Goal: Task Accomplishment & Management: Manage account settings

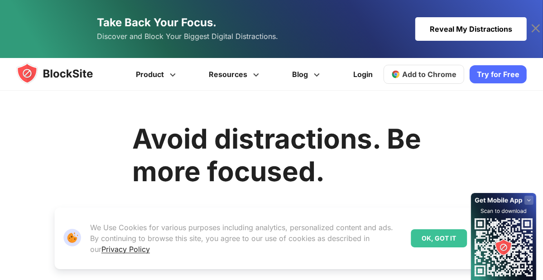
click at [501, 15] on link "Take Back Your Focus. Discover and Block Your Biggest Digital Distractions. Rev…" at bounding box center [271, 29] width 510 height 58
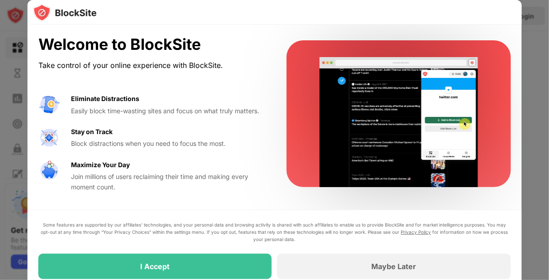
click at [532, 65] on div at bounding box center [274, 140] width 549 height 280
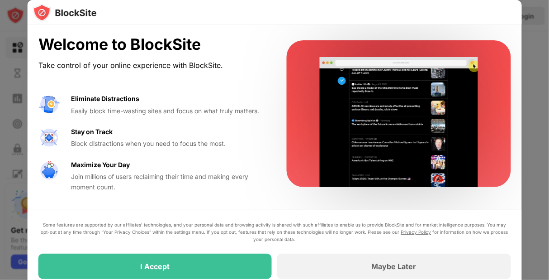
click at [546, 61] on div at bounding box center [274, 140] width 549 height 280
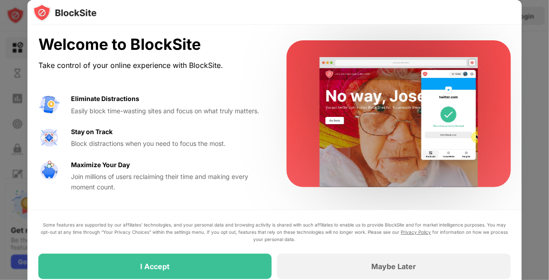
drag, startPoint x: 546, startPoint y: 61, endPoint x: 518, endPoint y: -30, distance: 95.6
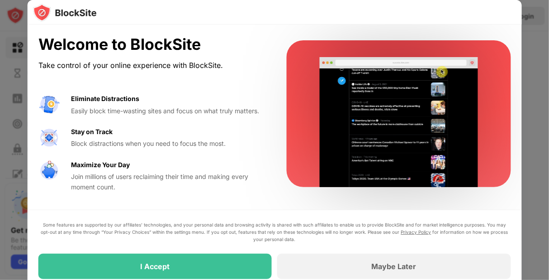
click at [518, 0] on html "Block Sites Usage Limit Insights Focus Mode Password Protection Custom Block Pa…" at bounding box center [274, 140] width 549 height 280
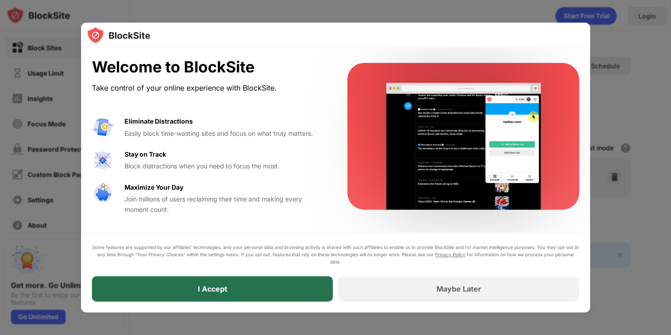
click at [281, 279] on div "I Accept" at bounding box center [212, 288] width 241 height 25
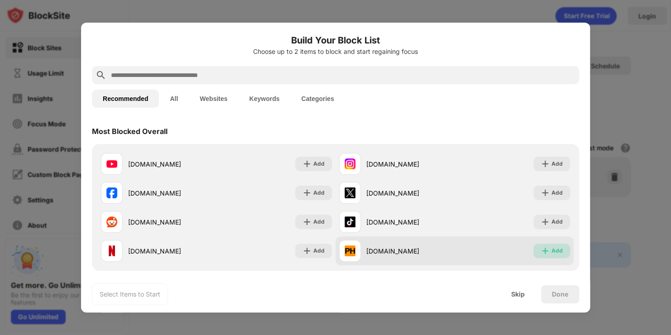
click at [541, 252] on img at bounding box center [544, 250] width 9 height 9
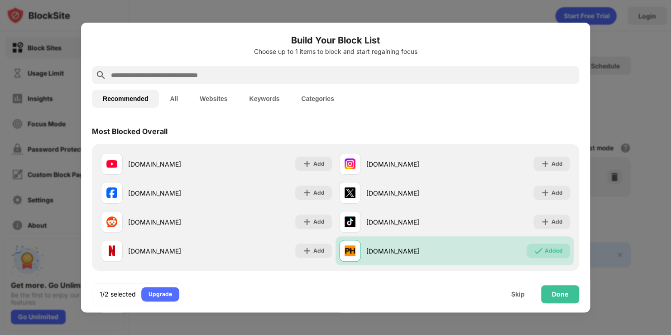
click at [176, 99] on button "All" at bounding box center [174, 99] width 30 height 18
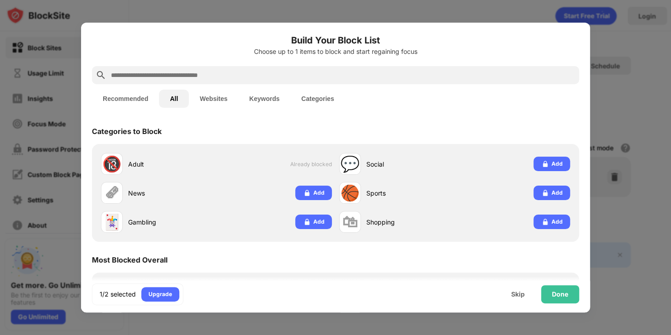
click at [221, 94] on button "Websites" at bounding box center [213, 99] width 49 height 18
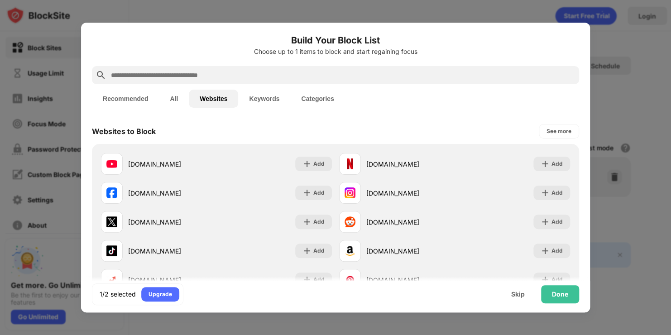
click at [273, 93] on button "Keywords" at bounding box center [264, 99] width 52 height 18
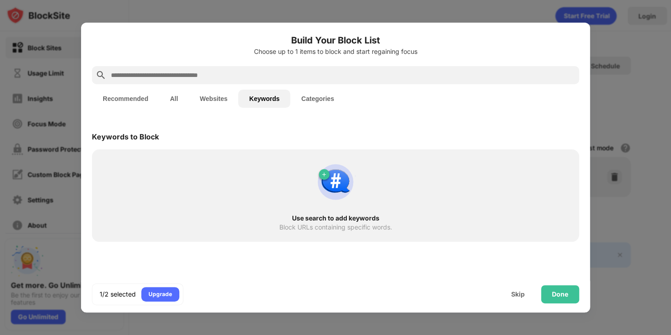
click at [313, 103] on button "Categories" at bounding box center [317, 99] width 54 height 18
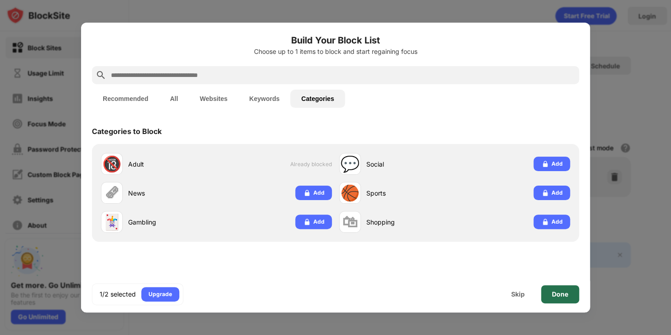
click at [549, 279] on div "Done" at bounding box center [560, 294] width 16 height 7
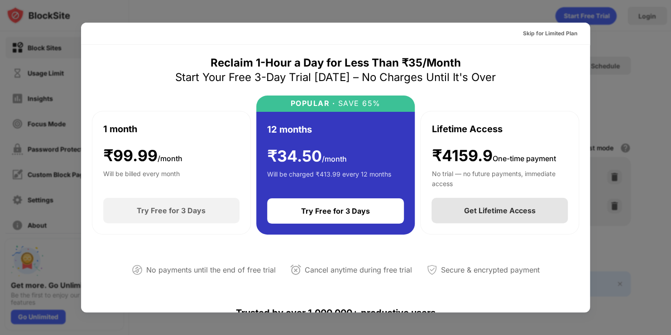
drag, startPoint x: 500, startPoint y: 62, endPoint x: 464, endPoint y: 203, distance: 145.8
click at [464, 203] on div "Reclaim 1-Hour a Day for Less Than ₹35/Month Start Your Free 3-Day Trial Today …" at bounding box center [335, 173] width 487 height 235
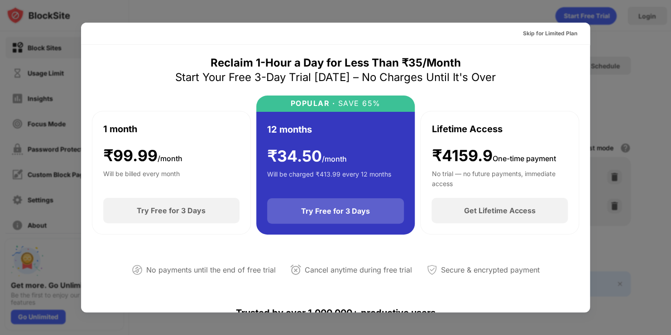
click at [320, 215] on div "Try Free for 3 Days" at bounding box center [335, 210] width 69 height 9
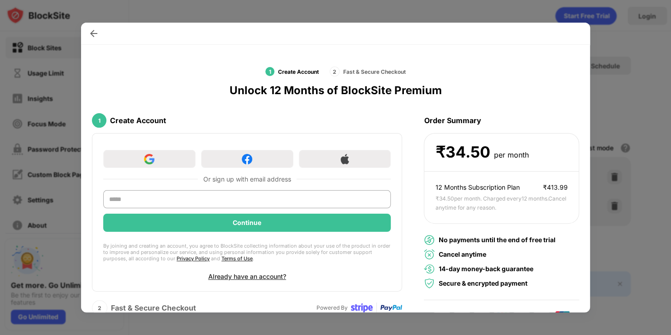
click at [549, 10] on div at bounding box center [335, 167] width 671 height 335
